Goal: Task Accomplishment & Management: Manage account settings

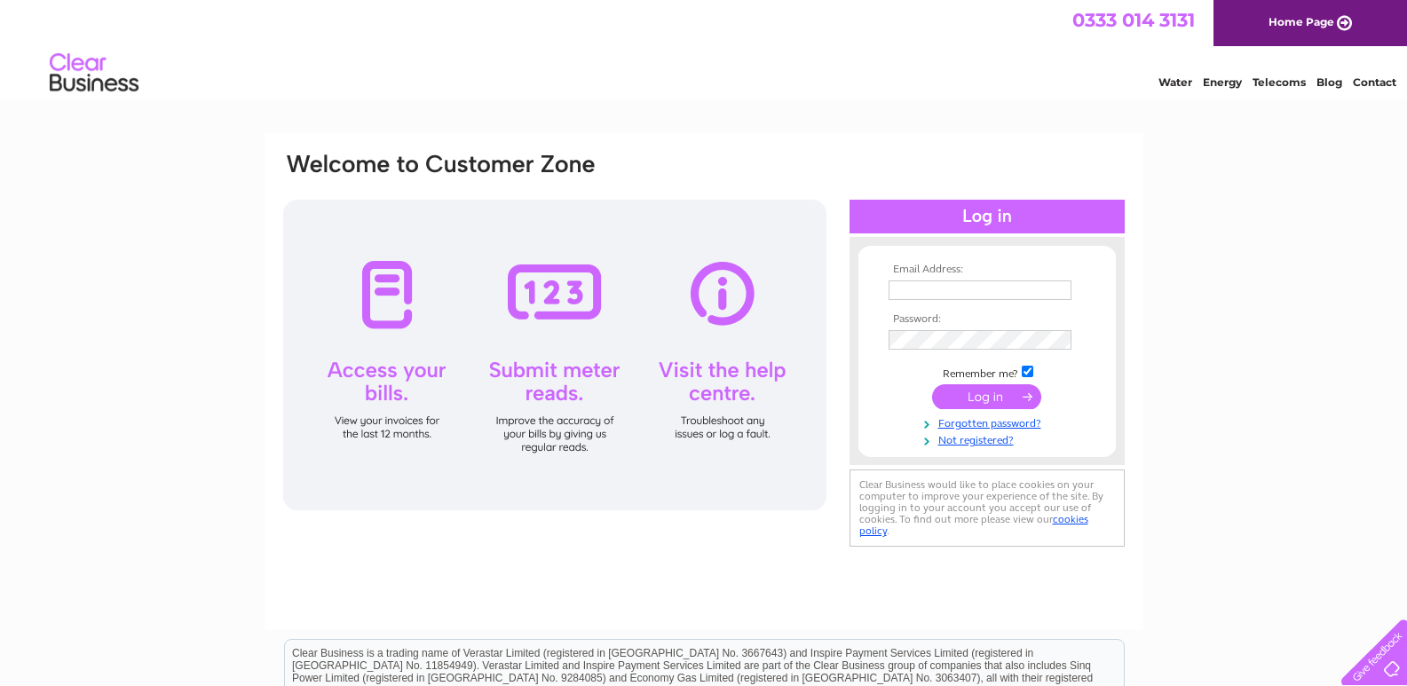
click at [961, 288] on input "text" at bounding box center [980, 291] width 183 height 20
drag, startPoint x: 1046, startPoint y: 290, endPoint x: 645, endPoint y: 238, distance: 403.8
click at [652, 248] on div "Email Address: [EMAIL_ADDRESS][DOMAIN_NAME] Password:" at bounding box center [703, 352] width 845 height 402
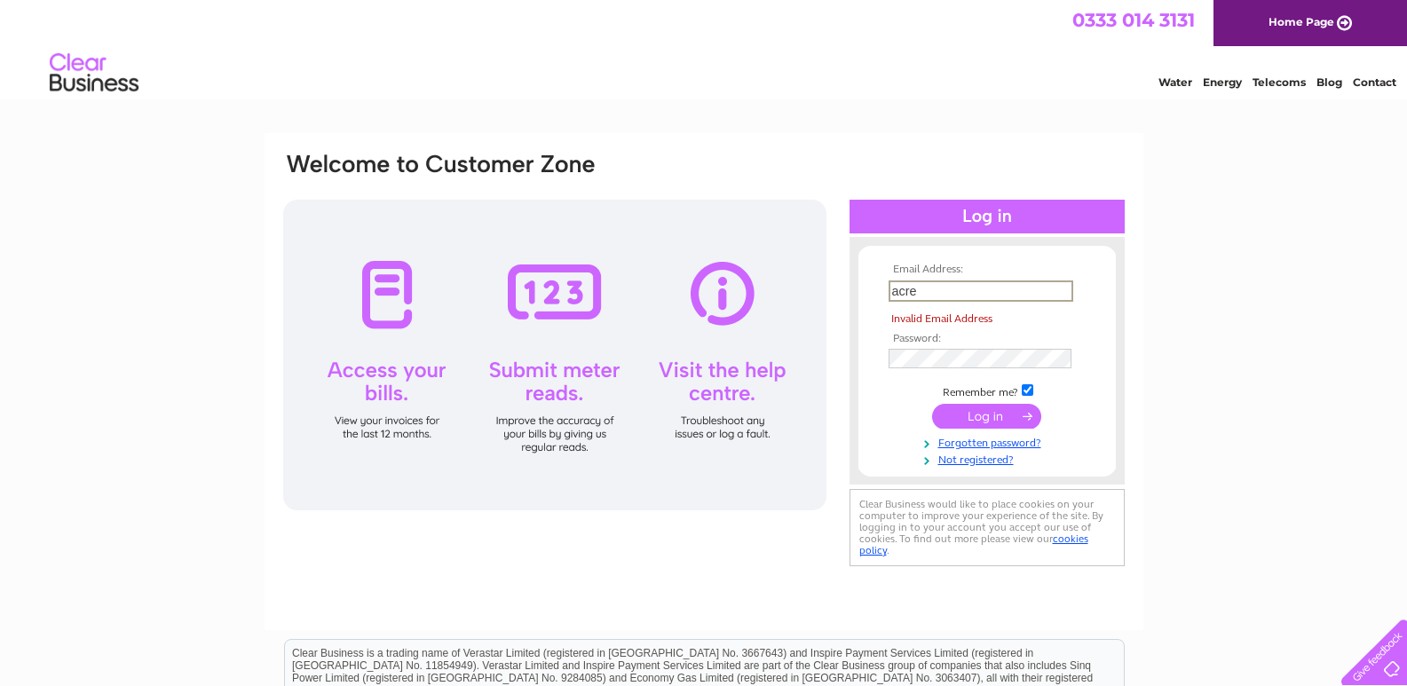
type input "[EMAIL_ADDRESS][DOMAIN_NAME]"
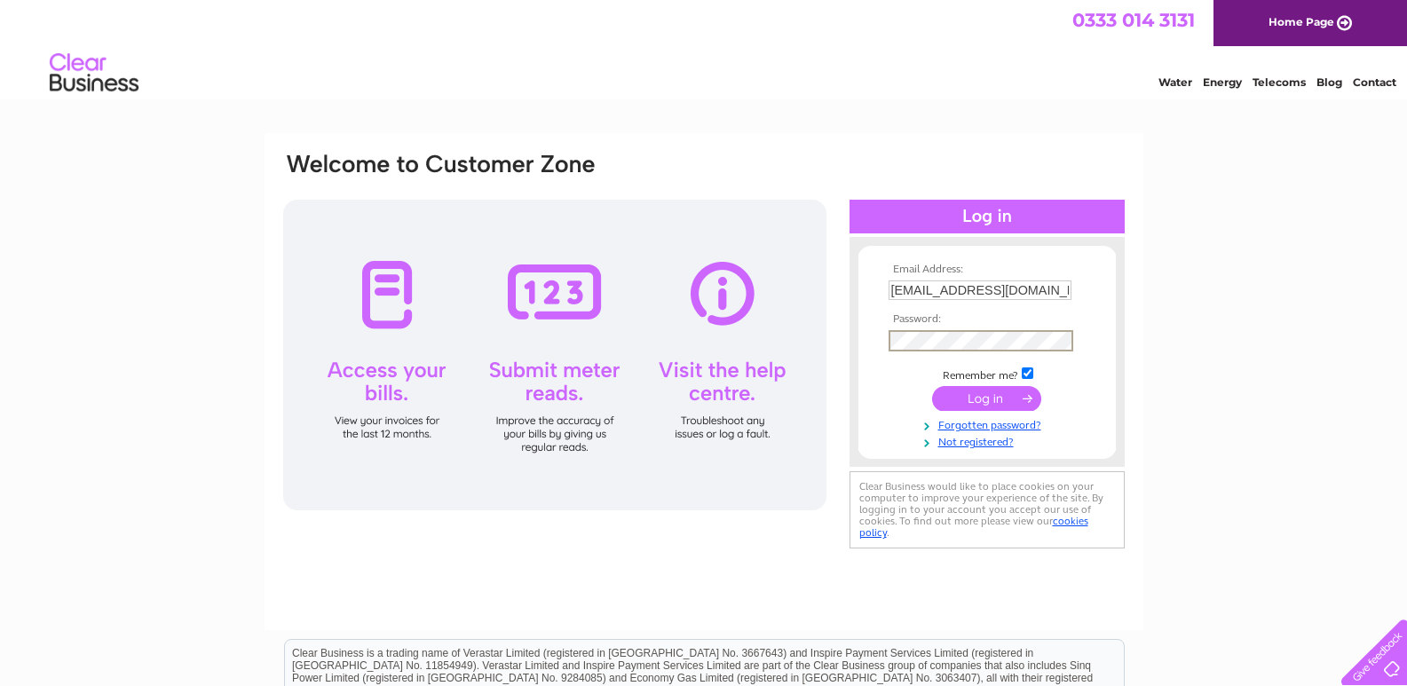
click at [932, 386] on input "submit" at bounding box center [986, 398] width 109 height 25
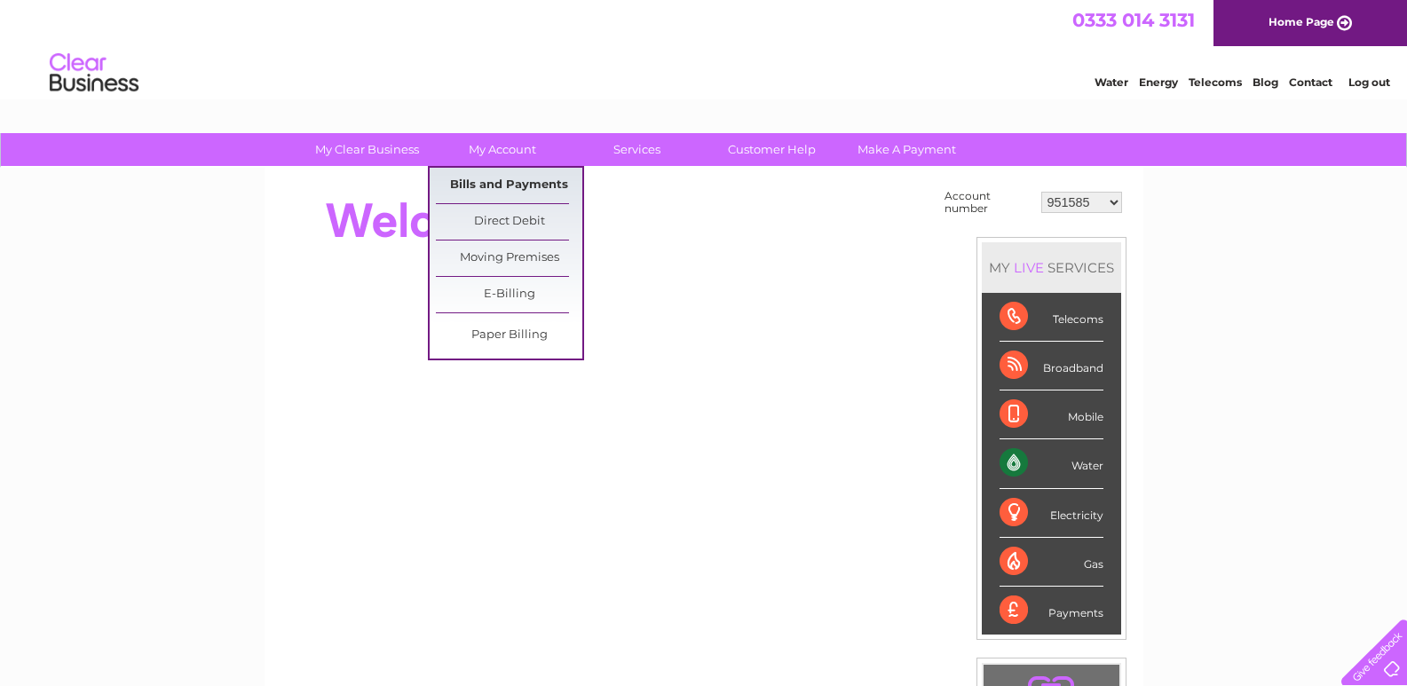
click at [526, 194] on link "Bills and Payments" at bounding box center [509, 186] width 146 height 36
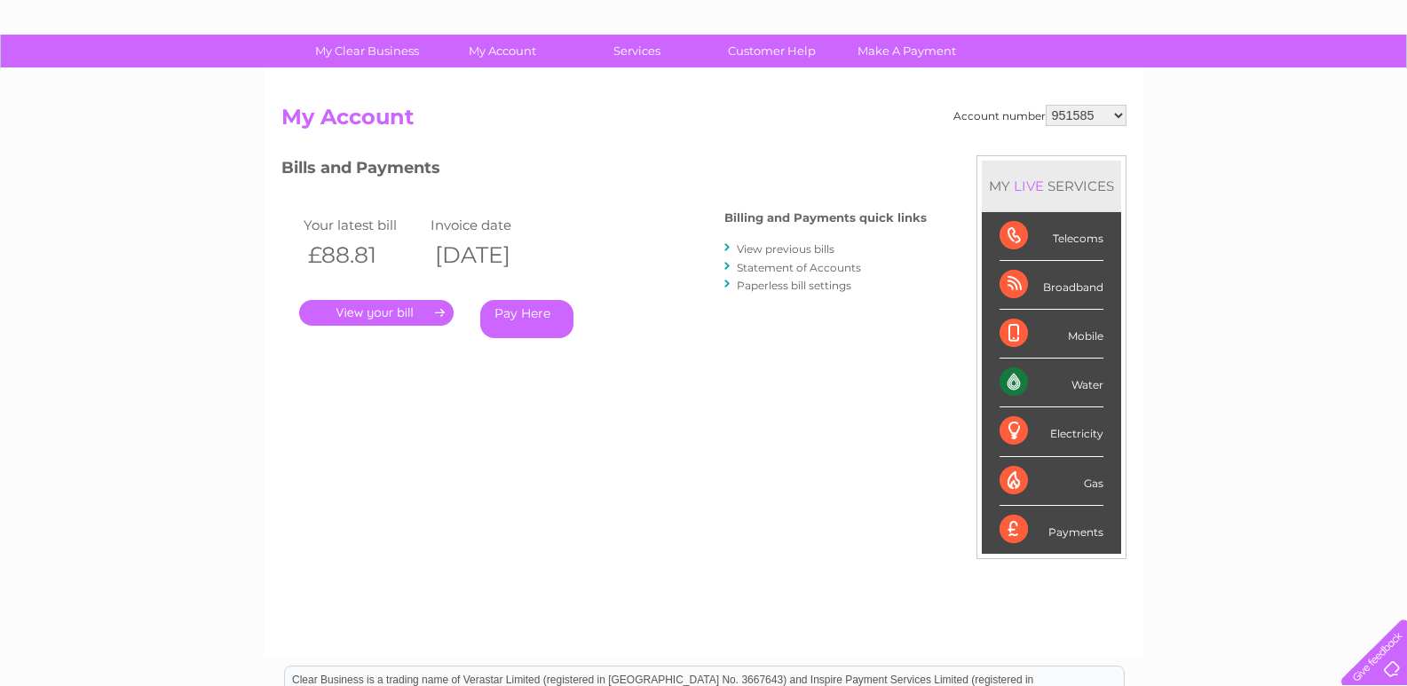
scroll to position [89, 0]
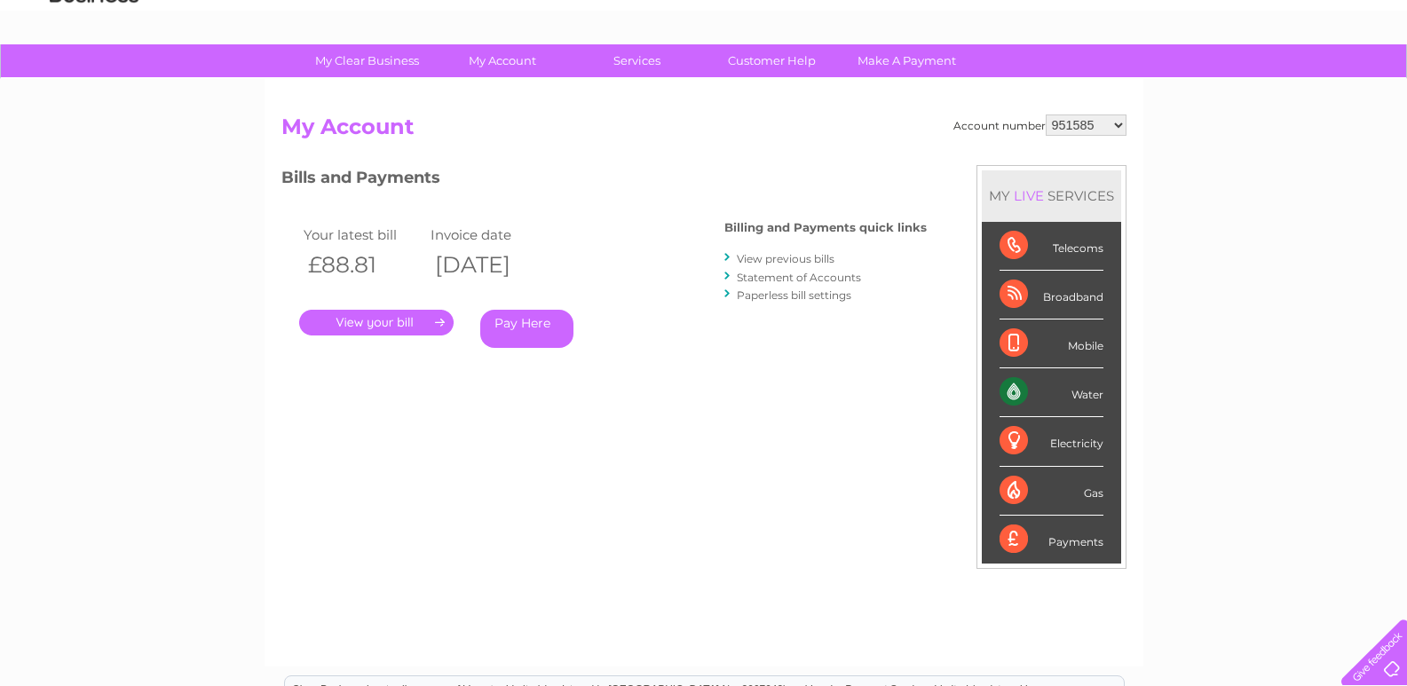
click at [823, 252] on link "View previous bills" at bounding box center [786, 258] width 98 height 13
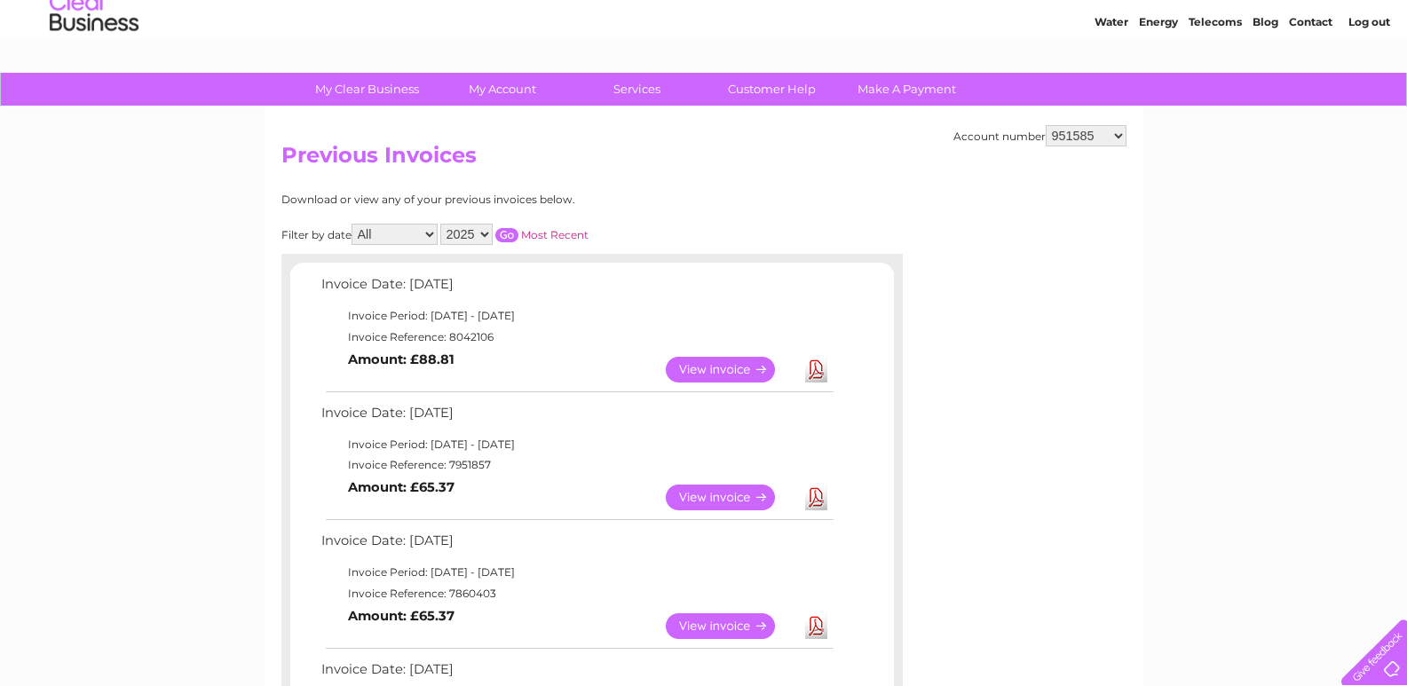
scroll to position [89, 0]
